Goal: Task Accomplishment & Management: Complete application form

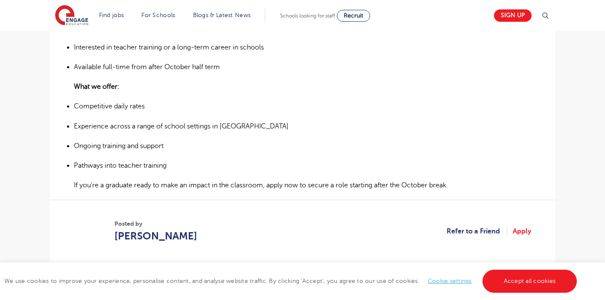
scroll to position [531, 0]
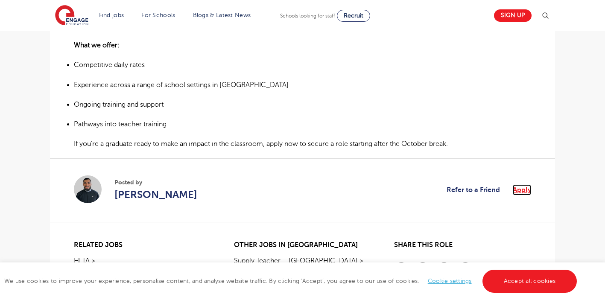
click at [518, 190] on link "Apply" at bounding box center [522, 189] width 18 height 11
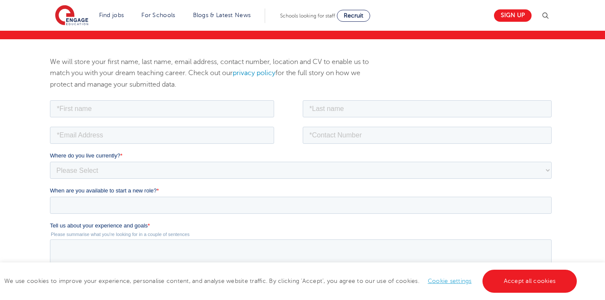
scroll to position [87, 0]
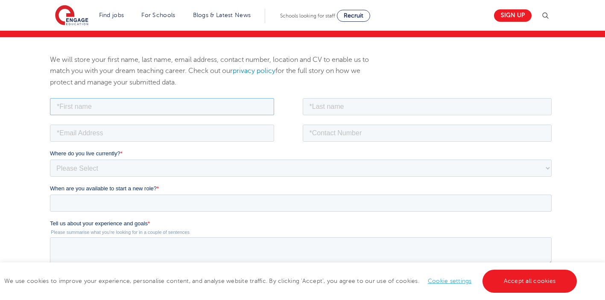
click at [161, 114] on input "text" at bounding box center [162, 106] width 224 height 17
type input "Rohima"
click at [322, 110] on input "text" at bounding box center [427, 106] width 249 height 17
type input "Begum"
click at [249, 133] on input "email" at bounding box center [162, 132] width 224 height 17
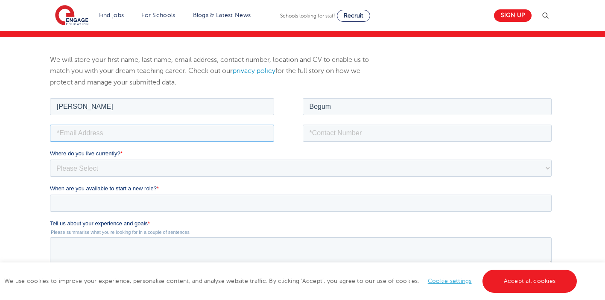
type input "tareqahmed98@outlook.com"
click at [320, 132] on input "tel" at bounding box center [427, 132] width 249 height 17
click at [310, 128] on input "7415-885682" at bounding box center [427, 132] width 249 height 17
click at [332, 130] on input "07415-885682" at bounding box center [427, 132] width 249 height 17
type input "07415885682"
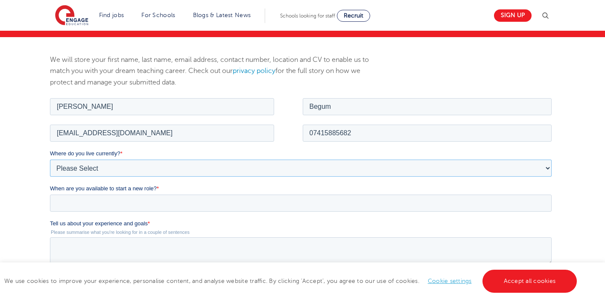
click at [190, 161] on select "Please Select [GEOGRAPHIC_DATA] [GEOGRAPHIC_DATA] [GEOGRAPHIC_DATA] [GEOGRAPHIC…" at bounding box center [301, 167] width 502 height 17
select select "UK"
click at [50, 159] on select "Please Select UK Canada Ireland Australia New Zealand Europe USA South Africa J…" at bounding box center [301, 167] width 502 height 17
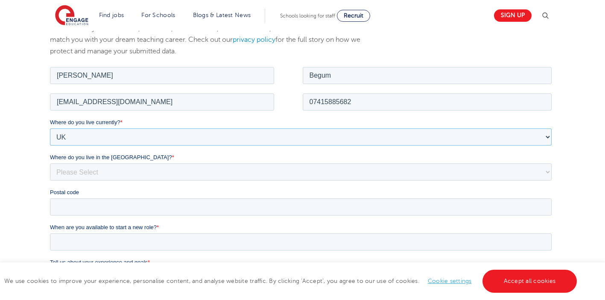
scroll to position [161, 0]
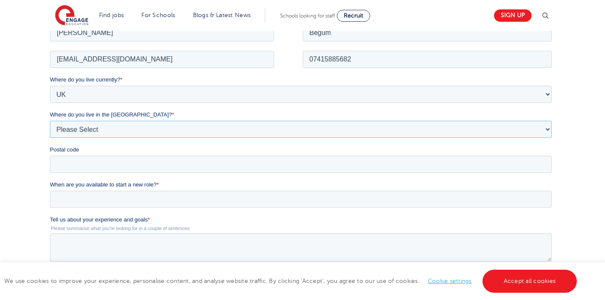
click at [77, 127] on select "Please Select Overseas Barnsley Bedfordshire Berkshire Bournemouth Bracknell Fo…" at bounding box center [301, 128] width 502 height 17
select select "London"
click at [50, 120] on select "Please Select Overseas Barnsley Bedfordshire Berkshire Bournemouth Bracknell Fo…" at bounding box center [301, 128] width 502 height 17
click at [76, 164] on input "Postal code" at bounding box center [301, 163] width 502 height 17
type input "E12 6AT"
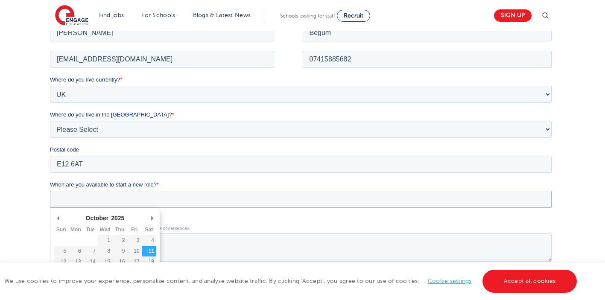
click at [66, 196] on input "When are you available to start a new role? *" at bounding box center [301, 198] width 502 height 17
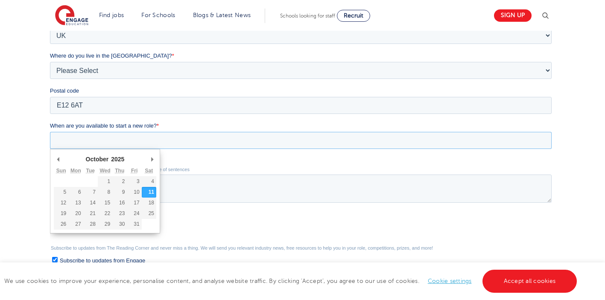
scroll to position [239, 0]
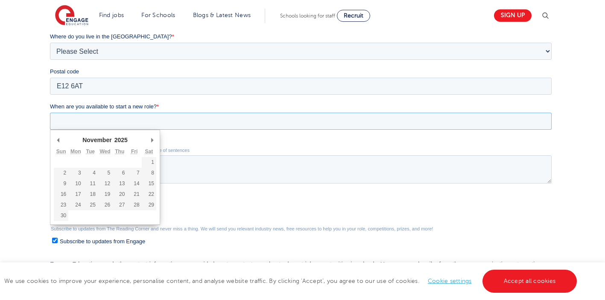
type div "2025-11-01"
type input "2025/11/01"
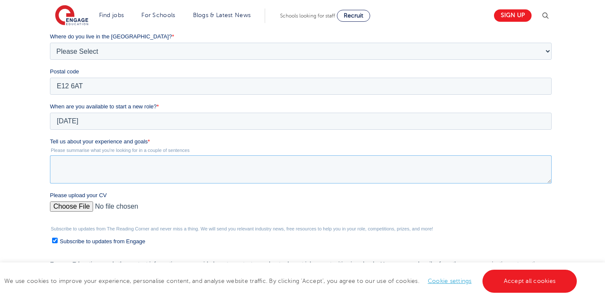
click at [157, 175] on textarea "Tell us about your experience and goals *" at bounding box center [301, 169] width 502 height 28
paste textarea "As a highly energetic and results orientated individual, I have a proven track …"
type textarea "As a highly energetic and results orientated individual, I have a proven track …"
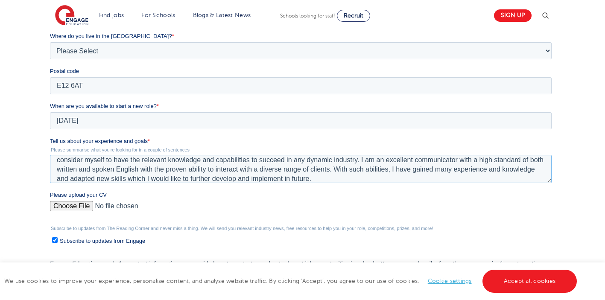
scroll to position [0, 0]
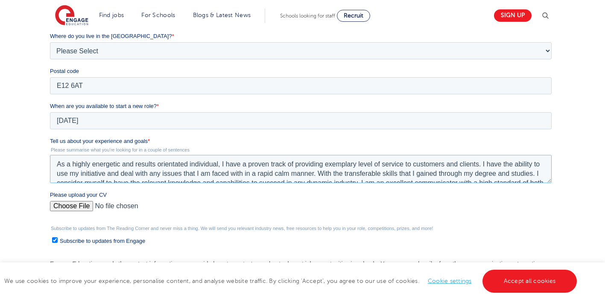
click at [58, 163] on textarea "As a highly energetic and results orientated individual, I have a proven track …" at bounding box center [301, 169] width 502 height 28
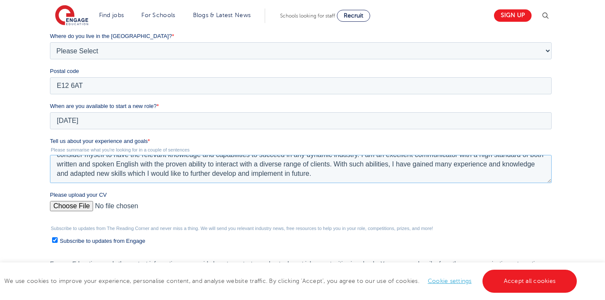
drag, startPoint x: 56, startPoint y: 163, endPoint x: 538, endPoint y: 212, distance: 485.0
click at [538, 212] on form "Job Position Job Sector Job ID Job Number Job Owner Rohima Begum tareqahmed98@o…" at bounding box center [302, 134] width 505 height 380
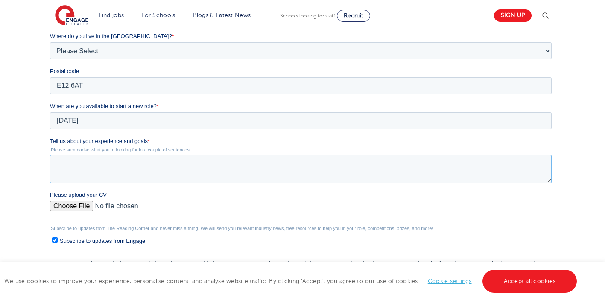
scroll to position [0, 0]
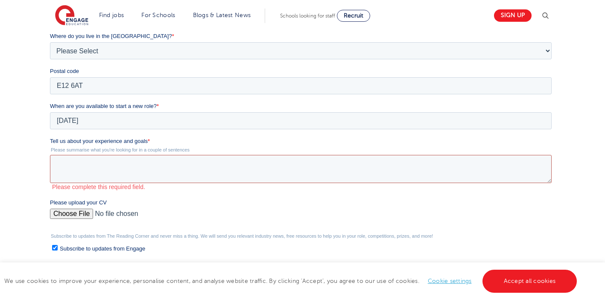
click at [202, 167] on textarea "Tell us about your experience and goals *" at bounding box center [301, 169] width 502 height 28
paste textarea "I am writing to express my interest in the position of Early Years Practitioner…"
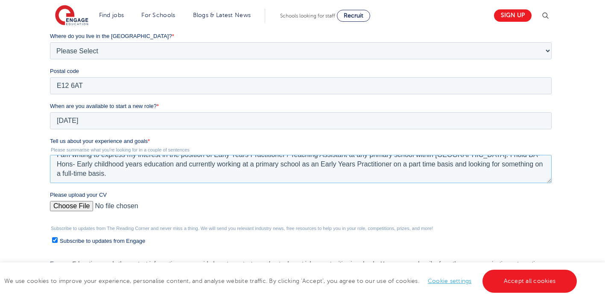
scroll to position [19, 0]
type textarea "I am writing to express my interest in the position of Early Years Practitioner…"
click at [183, 198] on label "Please upload your CV" at bounding box center [302, 195] width 505 height 9
click at [183, 201] on input "Please upload your CV" at bounding box center [301, 209] width 502 height 17
type input "C:\fakepath\Rohima Begum CV.pdf .pdf"
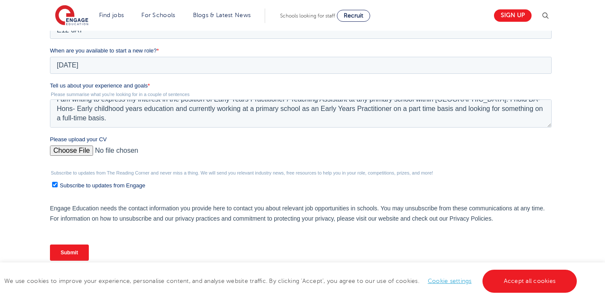
scroll to position [302, 0]
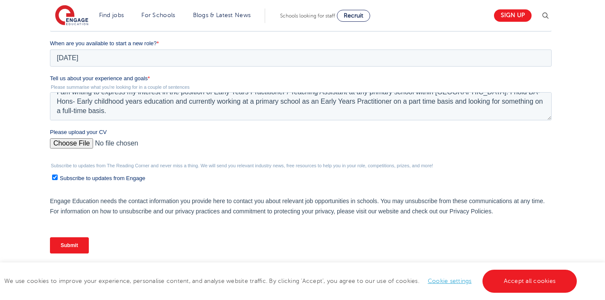
click at [57, 178] on input "Subscribe to updates from Engage" at bounding box center [55, 178] width 6 height 6
checkbox input "false"
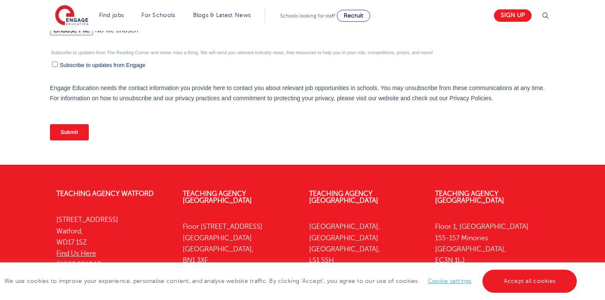
scroll to position [446, 0]
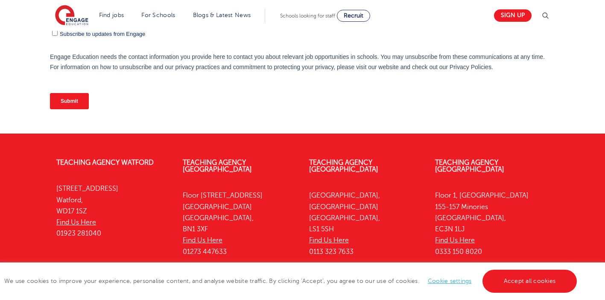
click at [71, 105] on input "Submit" at bounding box center [69, 101] width 39 height 16
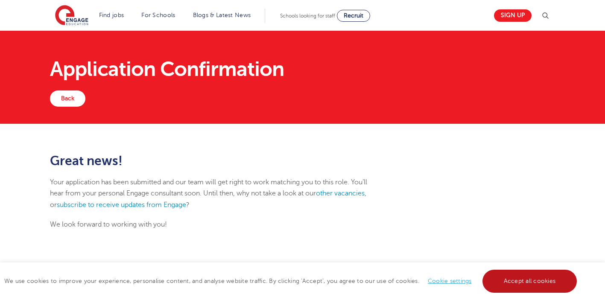
click at [513, 287] on link "Accept all cookies" at bounding box center [530, 281] width 95 height 23
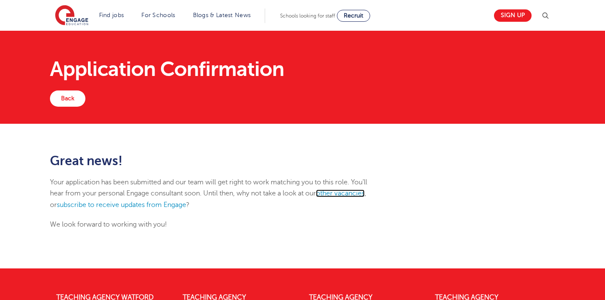
click at [328, 193] on link "other vacancies" at bounding box center [340, 194] width 49 height 8
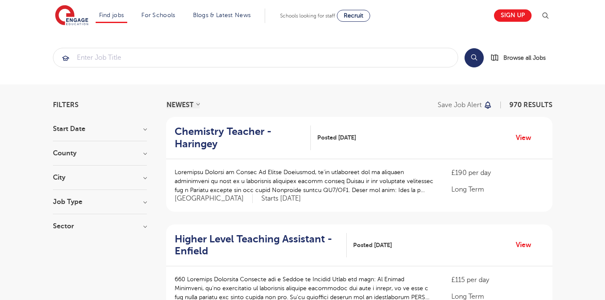
click at [117, 150] on h3 "County" at bounding box center [100, 153] width 94 height 7
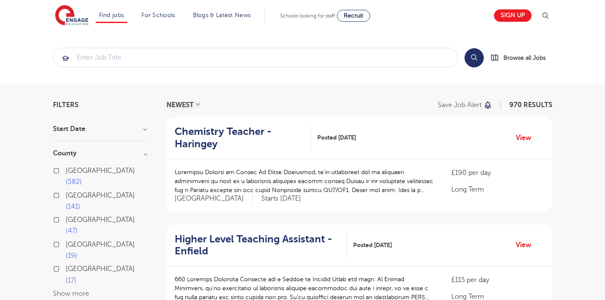
click at [66, 172] on label "London 582" at bounding box center [106, 176] width 81 height 23
click at [66, 172] on input "London 582" at bounding box center [69, 170] width 6 height 6
checkbox input "true"
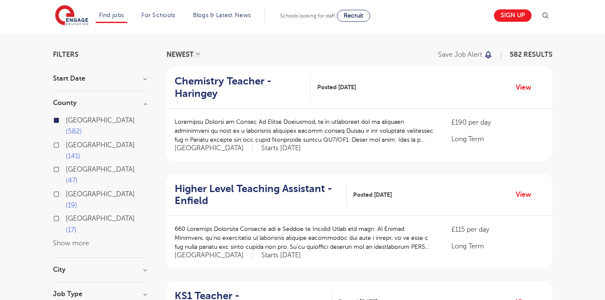
scroll to position [53, 0]
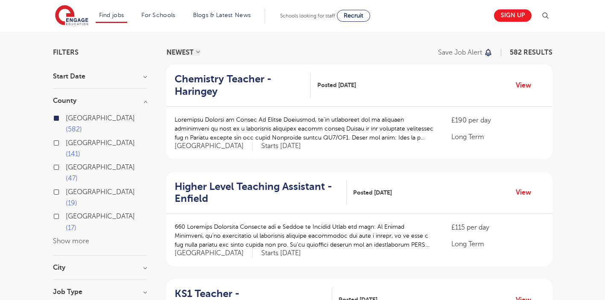
click at [75, 206] on section "Start Date County London 582 Hertfordshire 141 Leeds 47 West Sussex 19 East Sus…" at bounding box center [100, 200] width 94 height 255
click at [145, 264] on h3 "City" at bounding box center [100, 267] width 94 height 7
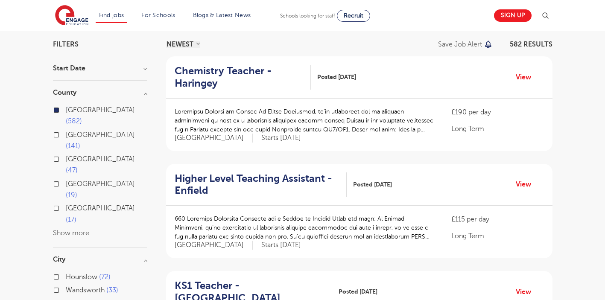
scroll to position [65, 0]
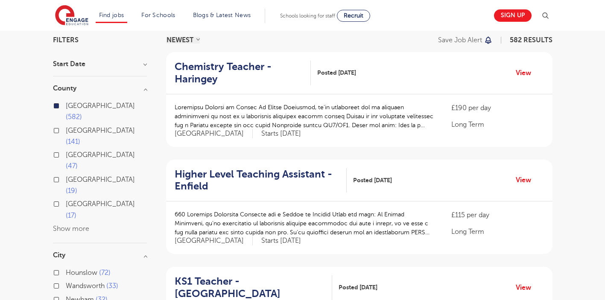
click at [66, 294] on label "Newham 32" at bounding box center [87, 299] width 42 height 11
click at [66, 296] on input "Newham 32" at bounding box center [69, 299] width 6 height 6
checkbox input "true"
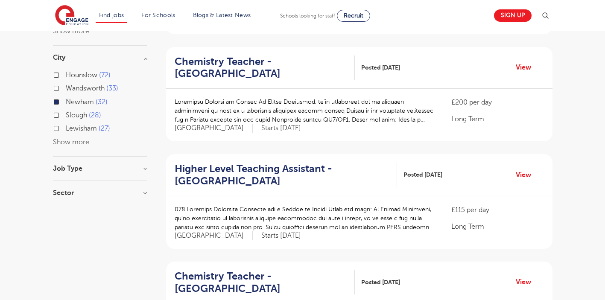
scroll to position [192, 0]
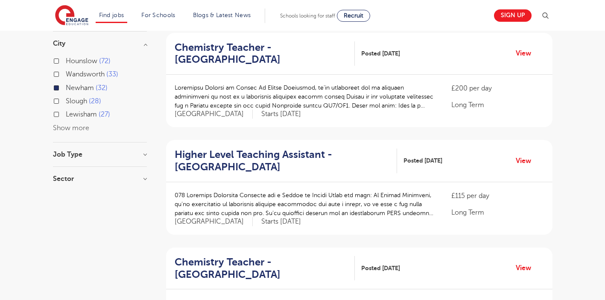
click at [143, 175] on h3 "Sector" at bounding box center [100, 178] width 94 height 7
click at [66, 204] on label "Perm 11" at bounding box center [80, 209] width 29 height 11
click at [66, 206] on input "Perm 11" at bounding box center [69, 209] width 6 height 6
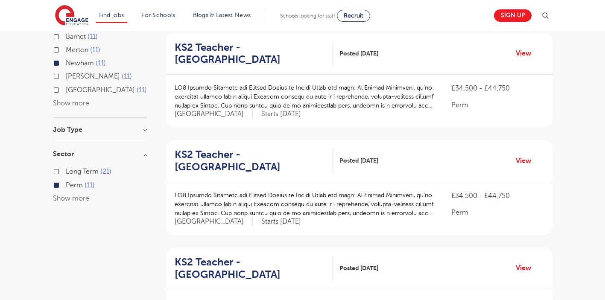
click at [66, 171] on label "Long Term 21" at bounding box center [89, 171] width 46 height 11
click at [66, 171] on input "Long Term 21" at bounding box center [69, 171] width 6 height 6
checkbox input "true"
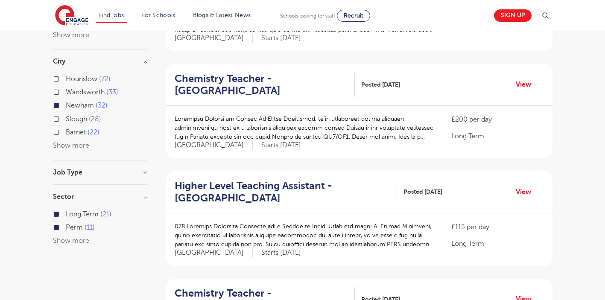
scroll to position [227, 0]
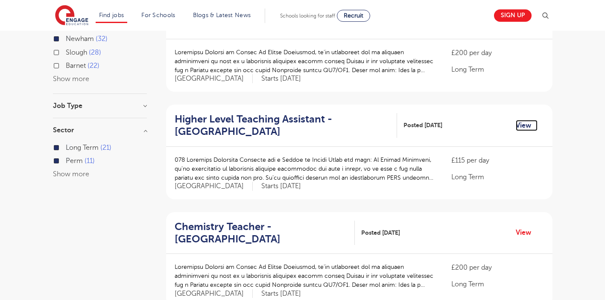
click at [521, 120] on link "View" at bounding box center [527, 125] width 22 height 11
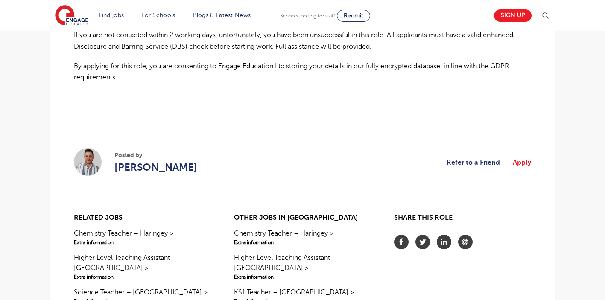
scroll to position [684, 0]
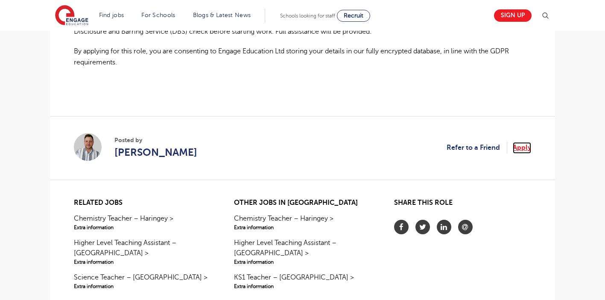
click at [525, 147] on link "Apply" at bounding box center [522, 147] width 18 height 11
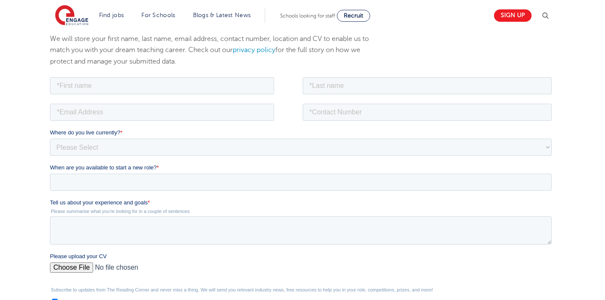
scroll to position [127, 0]
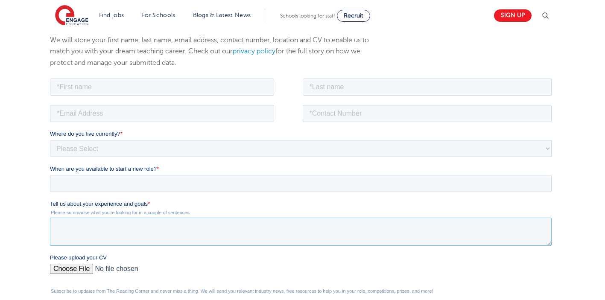
click at [311, 230] on textarea "Tell us about your experience and goals *" at bounding box center [301, 231] width 502 height 28
paste textarea "I am writing to express my interest in the position of Early Years Practitioner…"
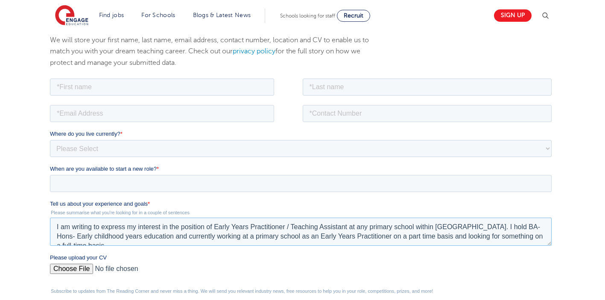
scroll to position [14, 0]
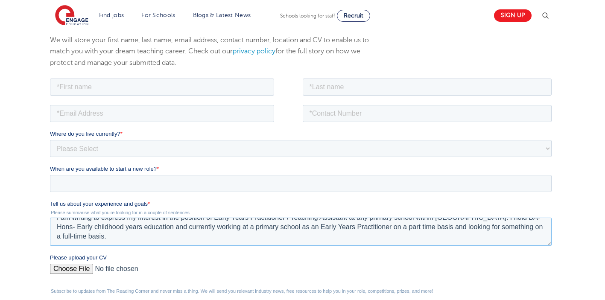
type textarea "I am writing to express my interest in the position of Early Years Practitioner…"
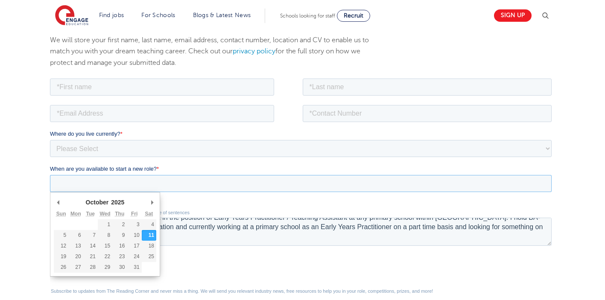
click at [148, 182] on input "When are you available to start a new role? *" at bounding box center [301, 183] width 502 height 17
type div "2025-11-01"
type input "2025/11/01"
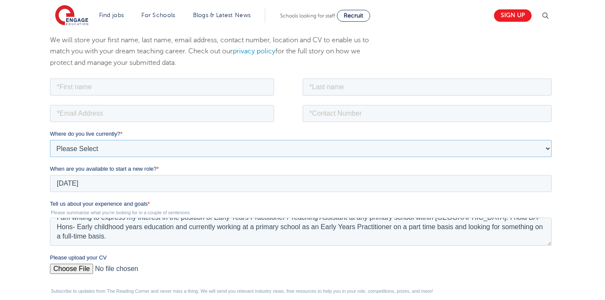
click at [136, 151] on select "Please Select UK Canada Ireland Australia New Zealand Europe USA South Africa J…" at bounding box center [301, 148] width 502 height 17
select select "UK"
click at [50, 140] on select "Please Select UK Canada Ireland Australia New Zealand Europe USA South Africa J…" at bounding box center [301, 148] width 502 height 17
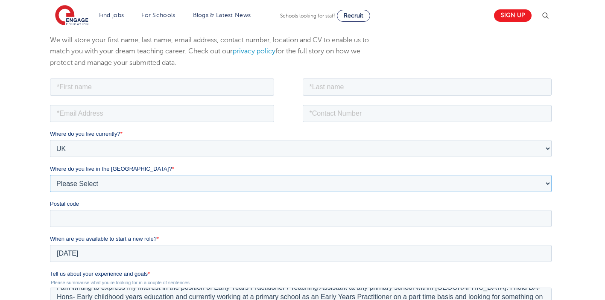
click at [108, 181] on select "Please Select Overseas Barnsley Bedfordshire Berkshire Bournemouth Bracknell Fo…" at bounding box center [301, 183] width 502 height 17
select select "London"
click at [50, 175] on select "Please Select Overseas Barnsley Bedfordshire Berkshire Bournemouth Bracknell Fo…" at bounding box center [301, 183] width 502 height 17
click at [73, 219] on input "Postal code" at bounding box center [301, 218] width 502 height 17
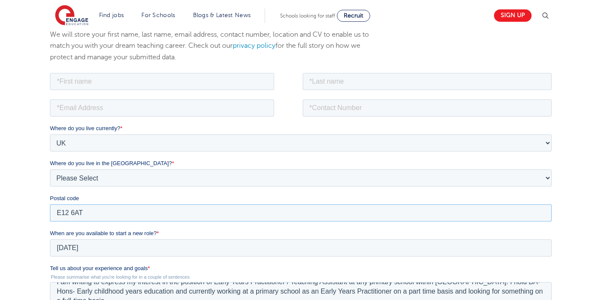
scroll to position [70, 0]
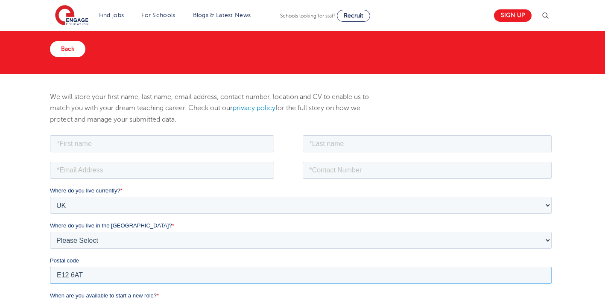
type input "E12 6AT"
click at [94, 140] on input "text" at bounding box center [162, 143] width 224 height 17
type input "Rohima"
click at [339, 139] on input "text" at bounding box center [427, 143] width 249 height 17
type input "Begum"
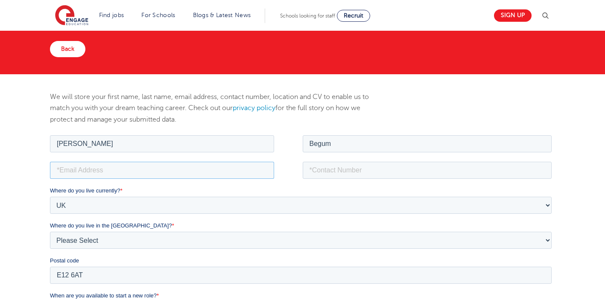
click at [257, 164] on input "email" at bounding box center [162, 169] width 224 height 17
type input "tareqahmed98@outlook.com"
click at [342, 172] on input "tel" at bounding box center [427, 169] width 249 height 17
click at [310, 170] on input "7415-885682" at bounding box center [427, 169] width 249 height 17
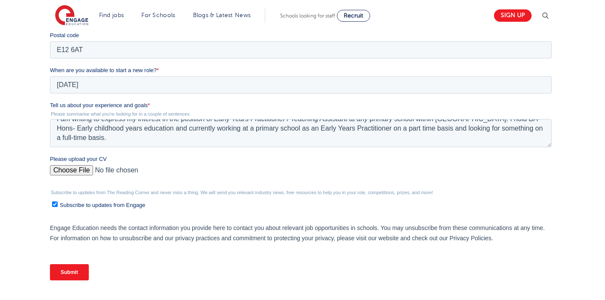
scroll to position [298, 0]
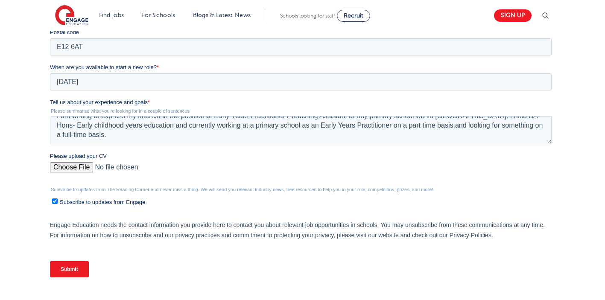
type input "07415885682"
click at [74, 168] on input "Please upload your CV" at bounding box center [301, 170] width 502 height 17
type input "C:\fakepath\Rohima Begum CV.pdf .pdf"
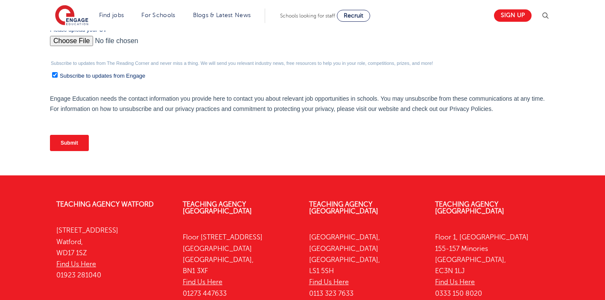
scroll to position [480, 0]
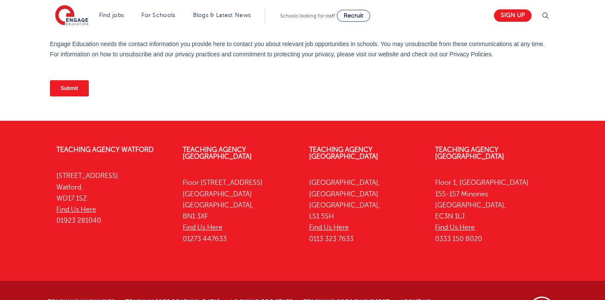
click at [76, 85] on input "Submit" at bounding box center [69, 88] width 39 height 16
